Goal: Navigation & Orientation: Find specific page/section

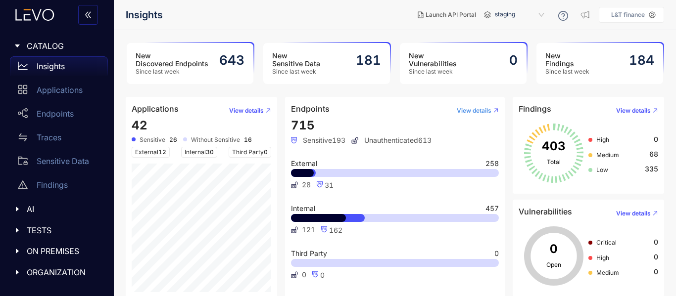
click at [474, 105] on button "View details" at bounding box center [474, 111] width 50 height 16
